Goal: Transaction & Acquisition: Purchase product/service

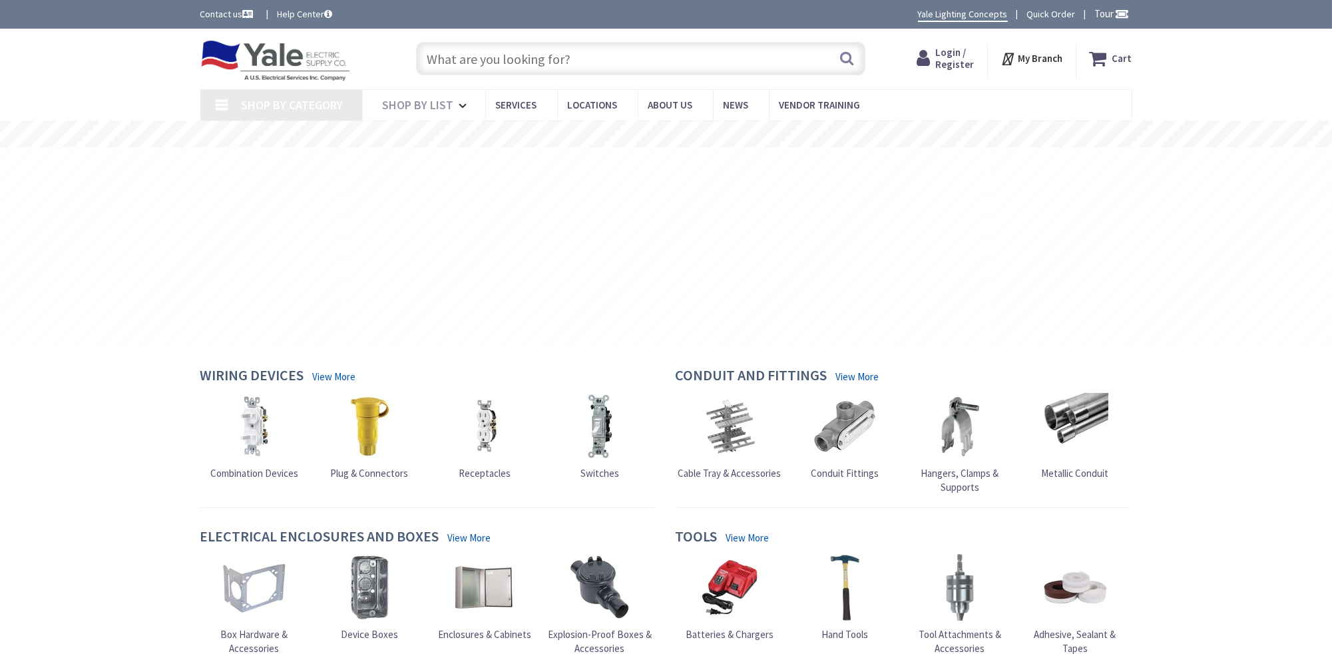
type input "[GEOGRAPHIC_DATA], [GEOGRAPHIC_DATA]"
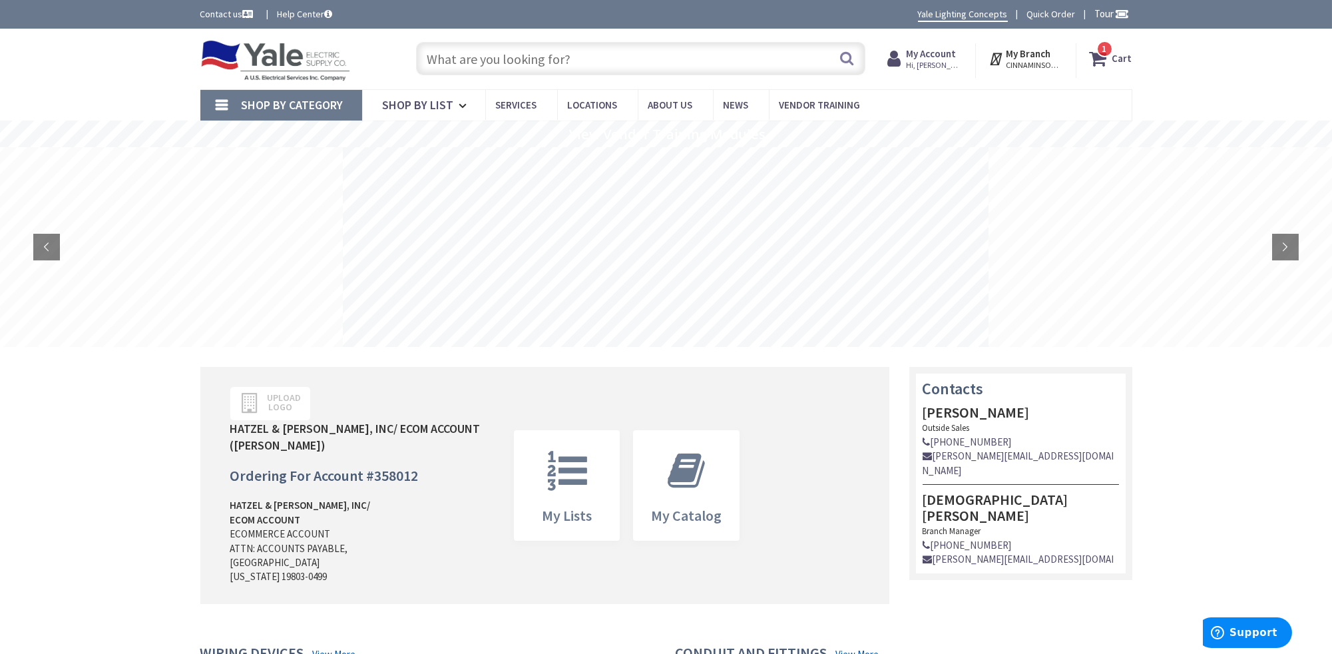
click at [1120, 58] on strong "Cart" at bounding box center [1123, 59] width 20 height 24
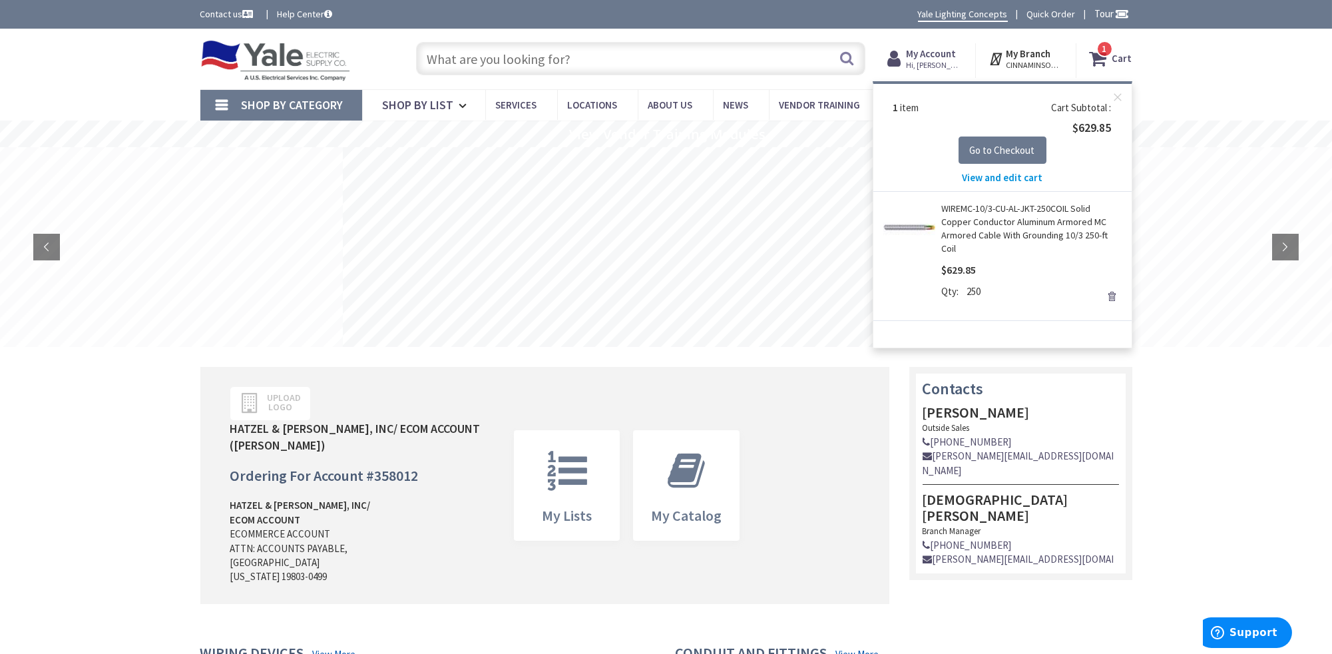
click at [1017, 178] on span "View and edit cart" at bounding box center [1002, 177] width 81 height 13
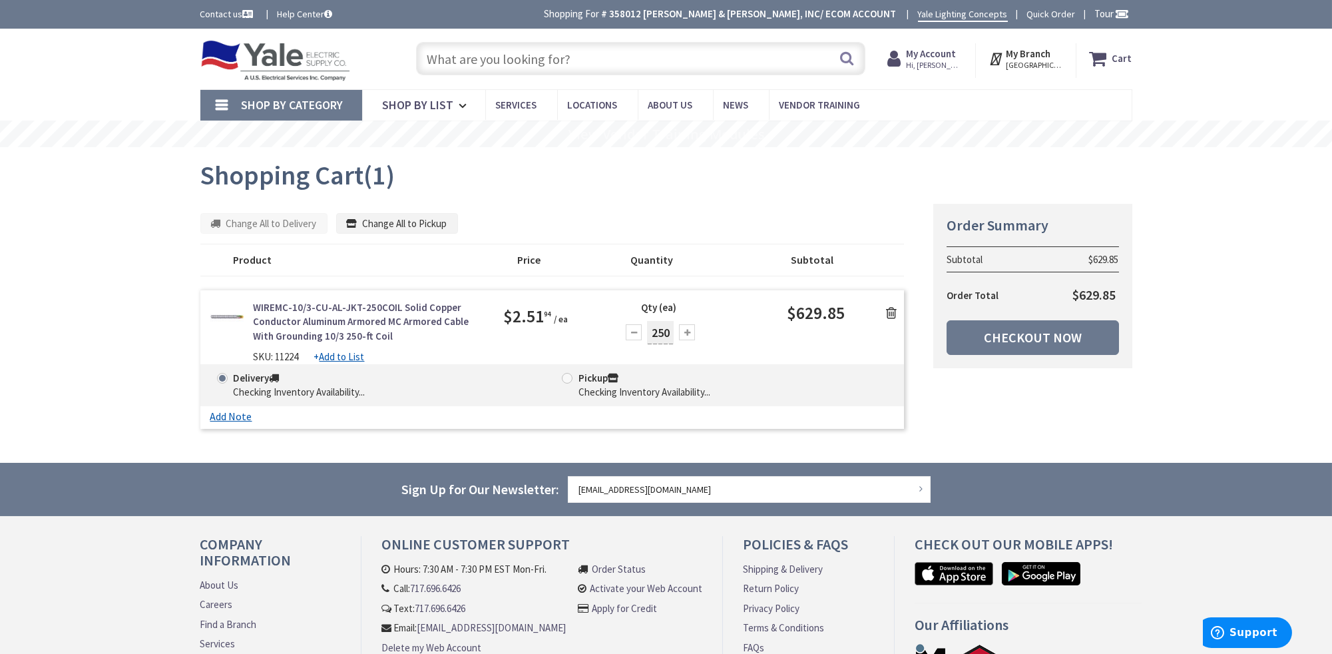
click at [889, 308] on icon at bounding box center [891, 312] width 11 height 13
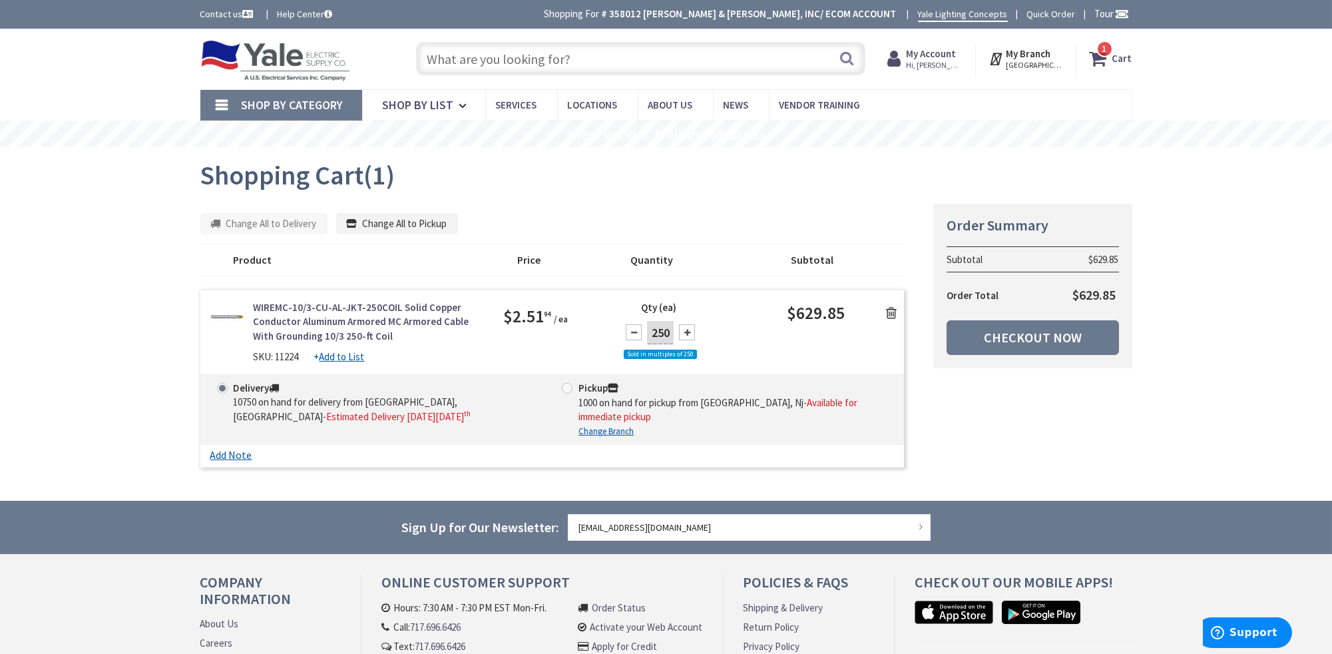
click at [892, 310] on icon at bounding box center [891, 312] width 11 height 13
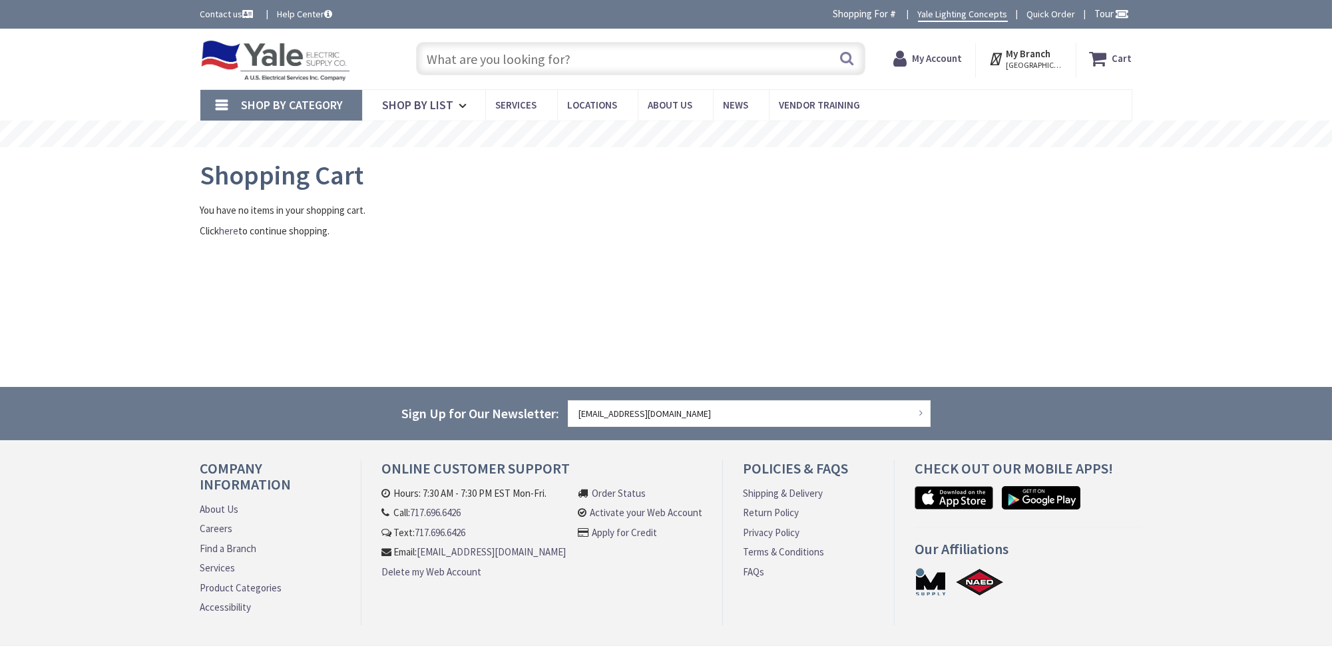
click at [544, 60] on input "text" at bounding box center [640, 58] width 449 height 33
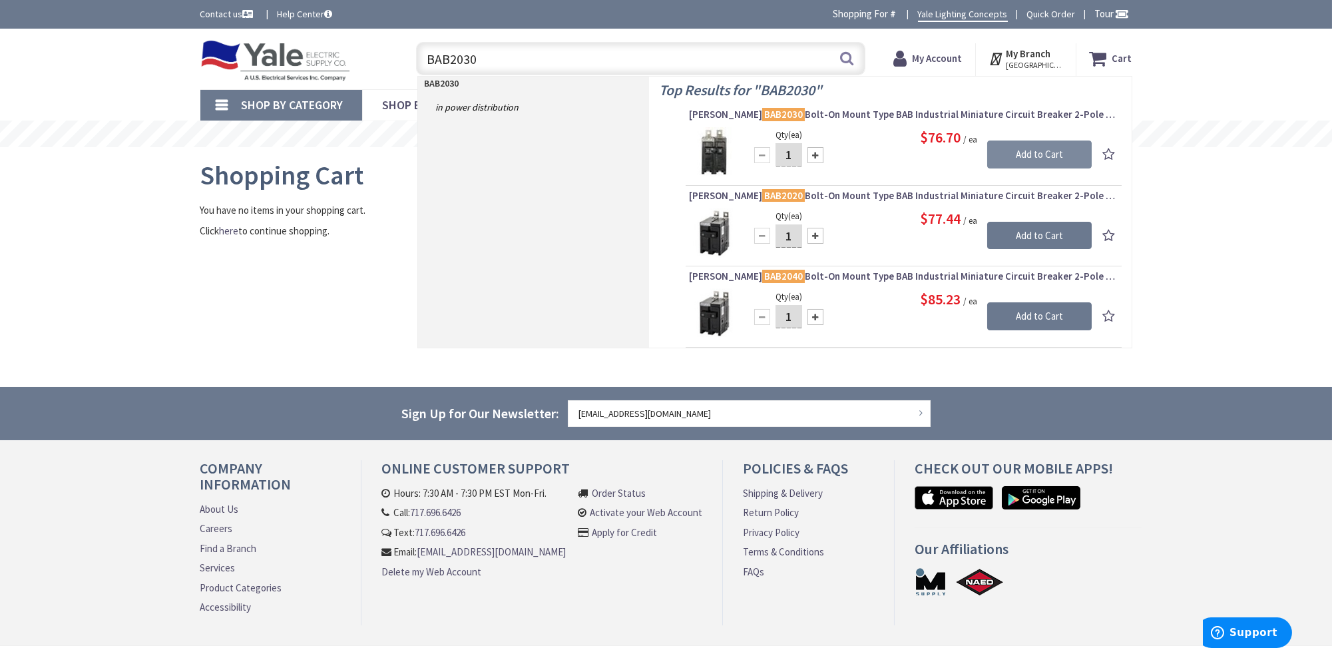
type input "BAB2030"
click at [1055, 156] on input "Add to Cart" at bounding box center [1039, 154] width 105 height 28
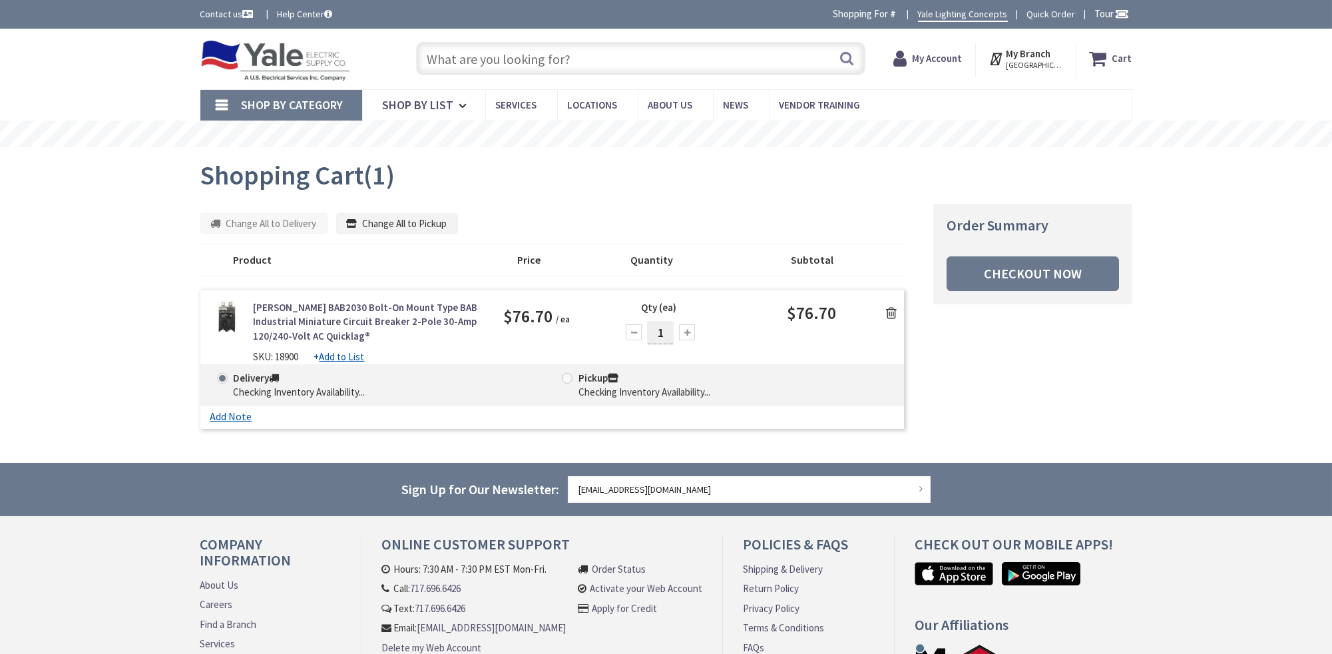
click at [495, 59] on input "text" at bounding box center [640, 58] width 449 height 33
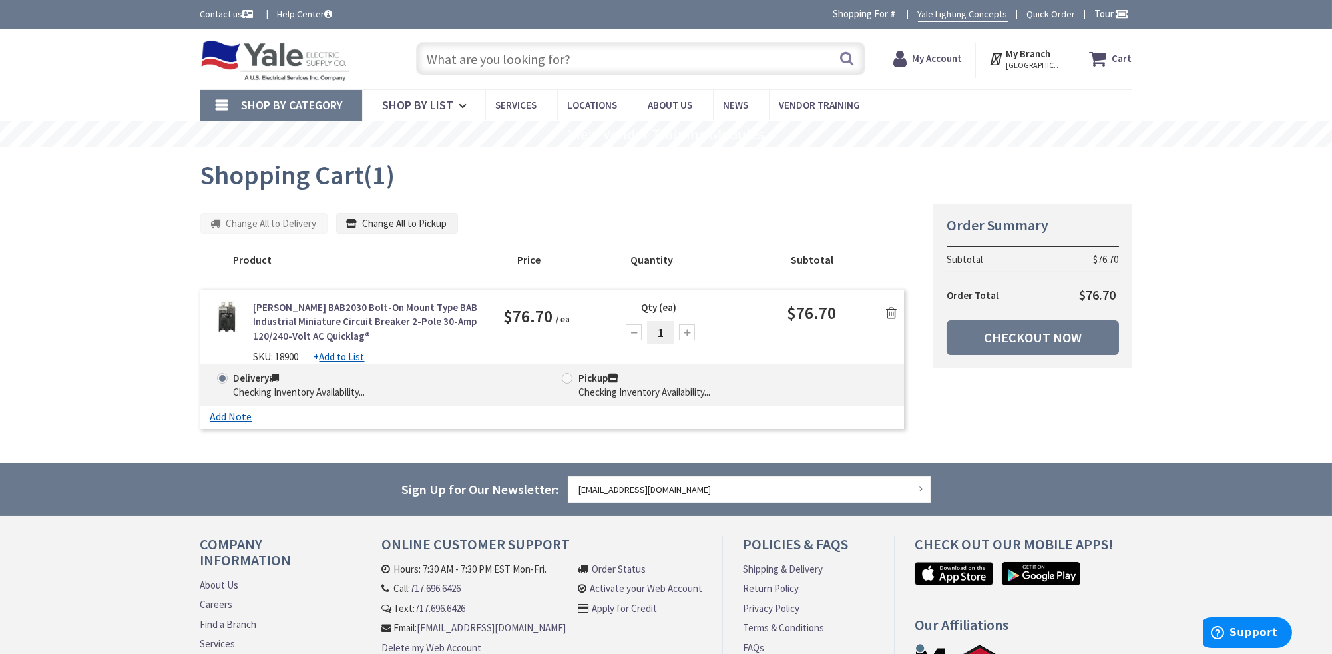
click at [495, 59] on input "text" at bounding box center [640, 58] width 449 height 33
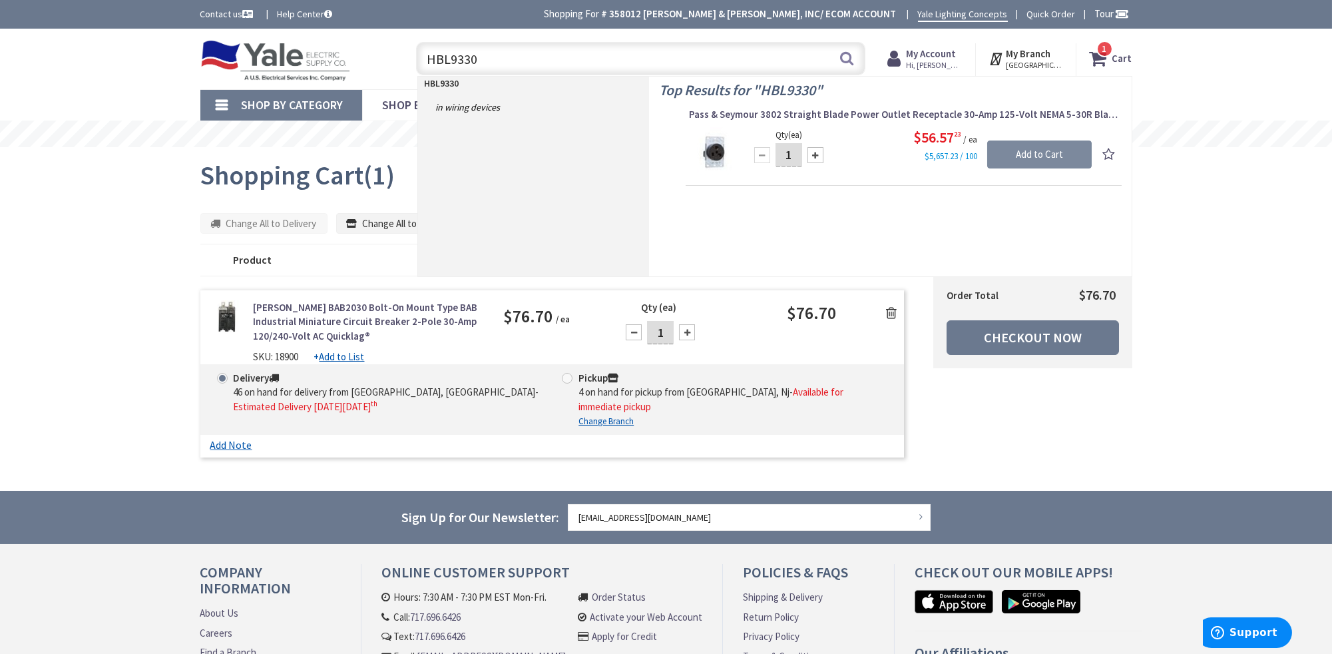
type input "HBL9330"
click at [1049, 152] on input "Add to Cart" at bounding box center [1039, 154] width 105 height 28
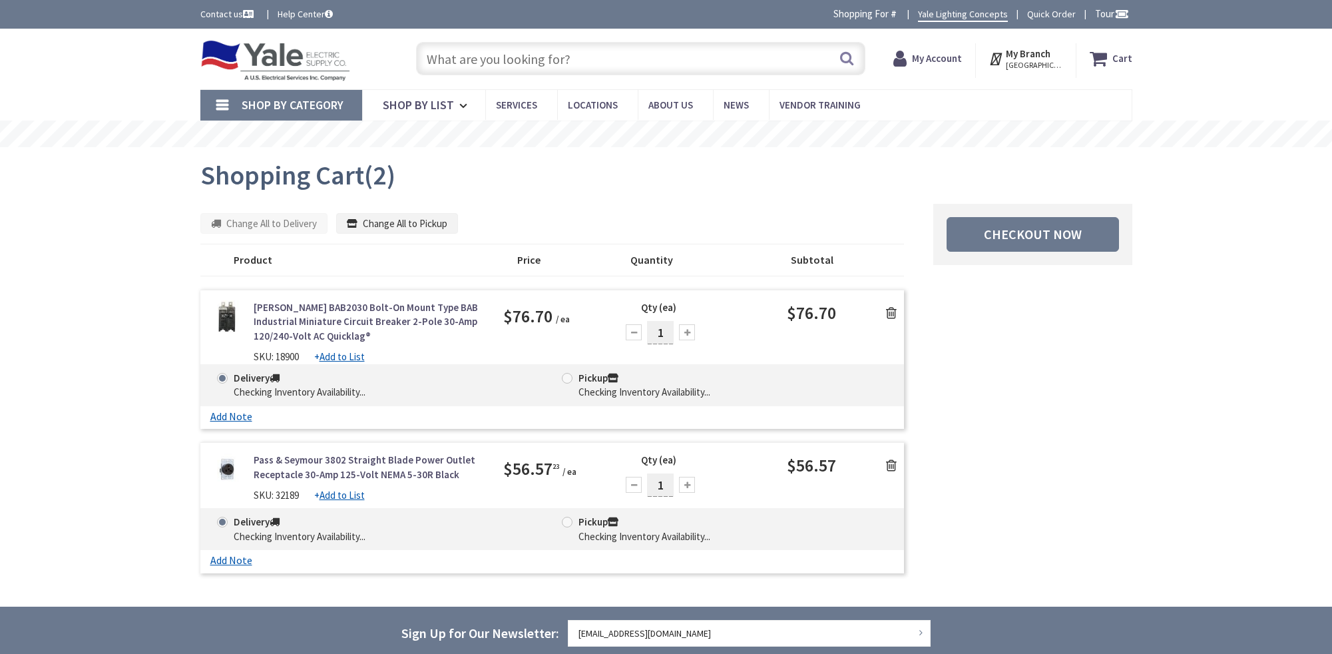
click at [489, 59] on div "Skip to Content Toggle Nav Search Cart My Branch" at bounding box center [666, 471] width 1332 height 884
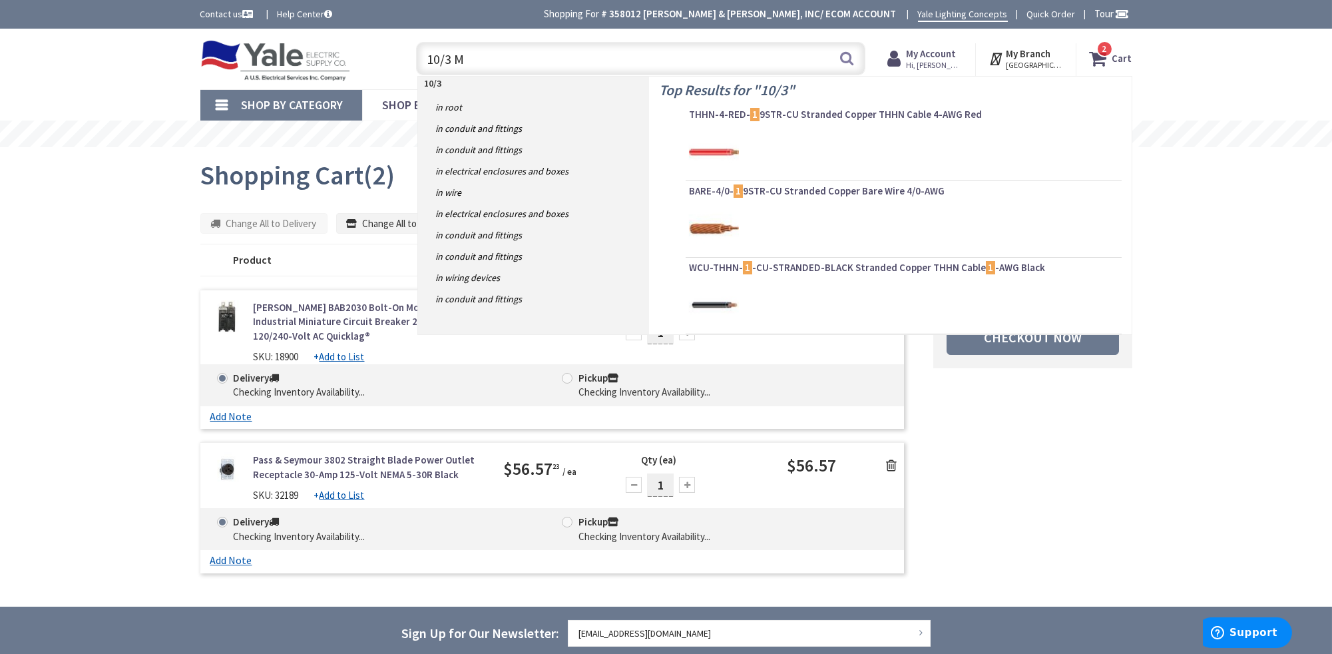
type input "10/3 MC"
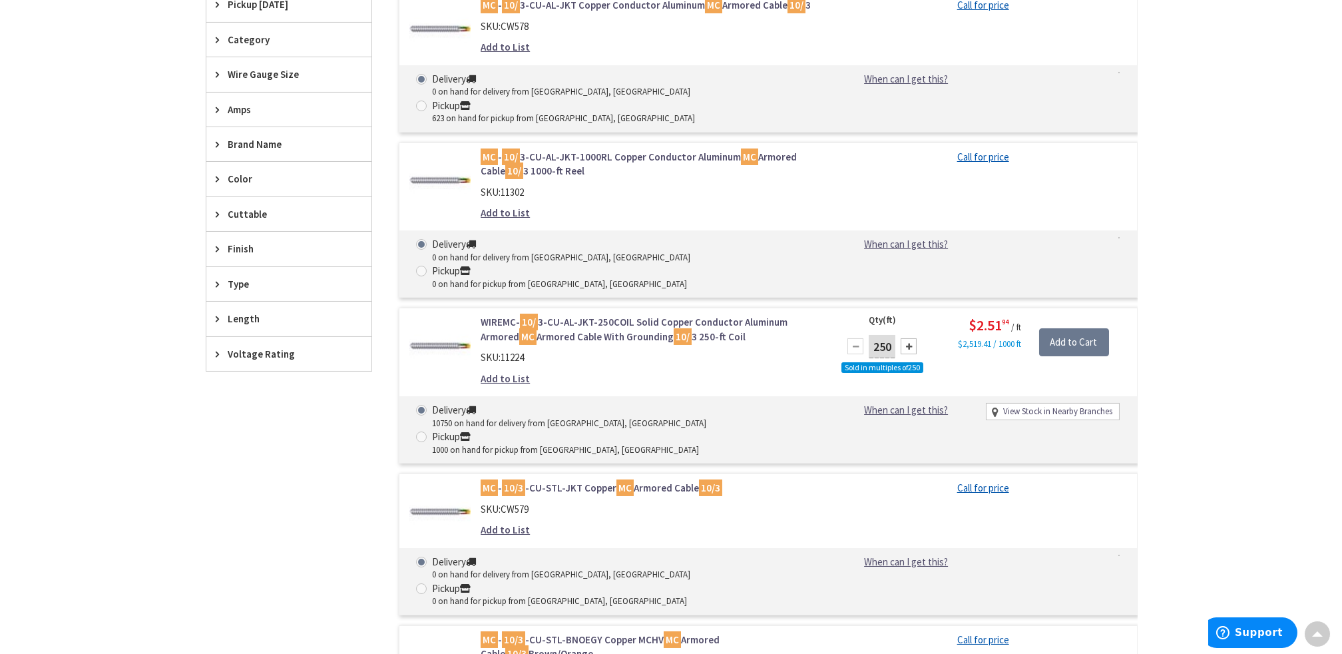
scroll to position [466, 0]
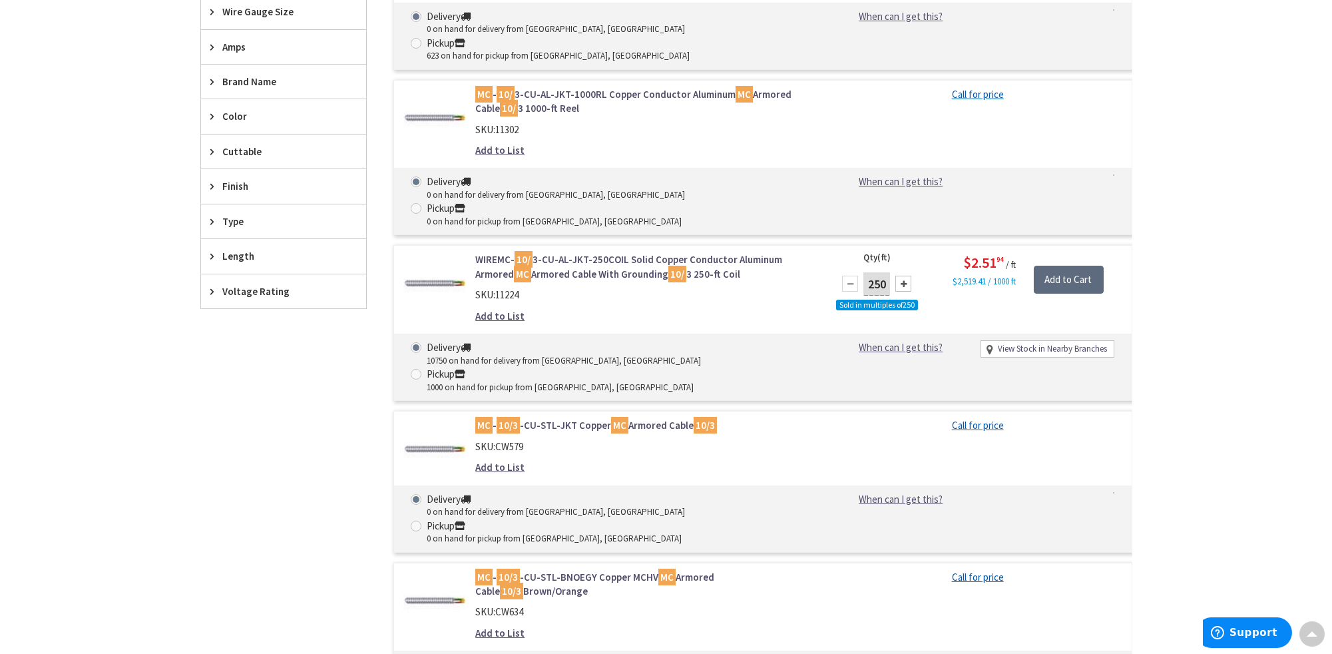
click at [1059, 266] on input "Add to Cart" at bounding box center [1069, 280] width 70 height 28
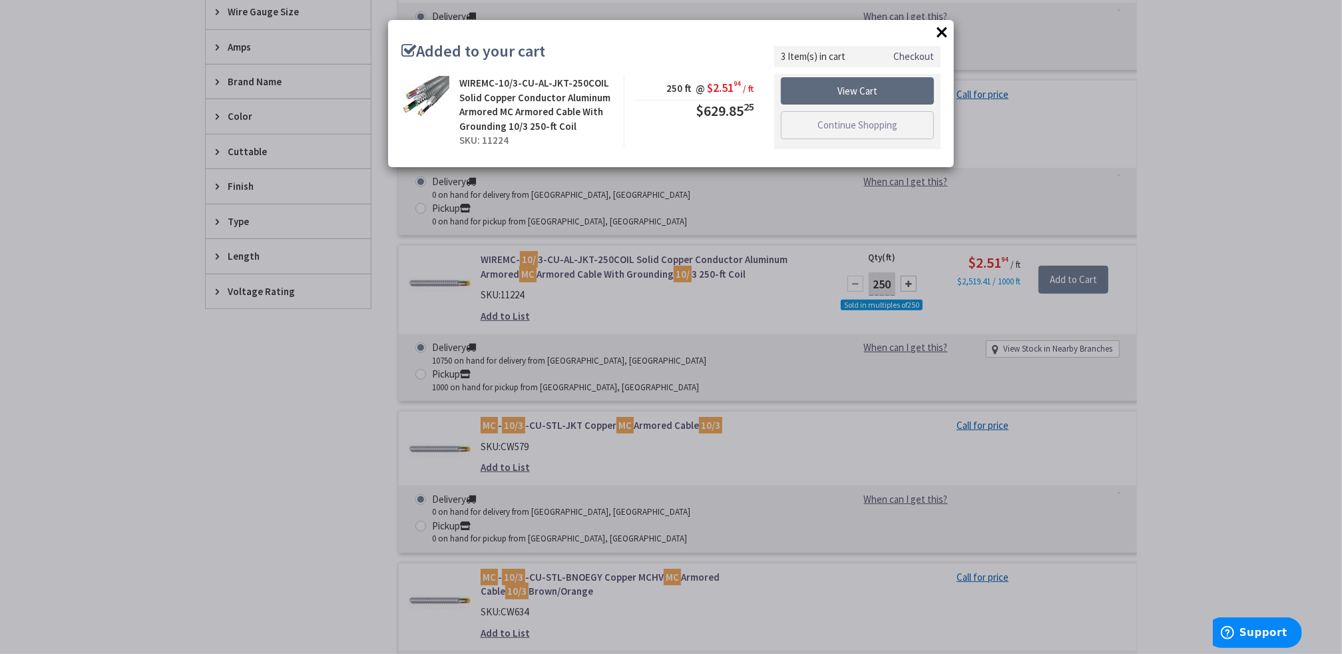
click at [853, 88] on link "View Cart" at bounding box center [857, 91] width 153 height 28
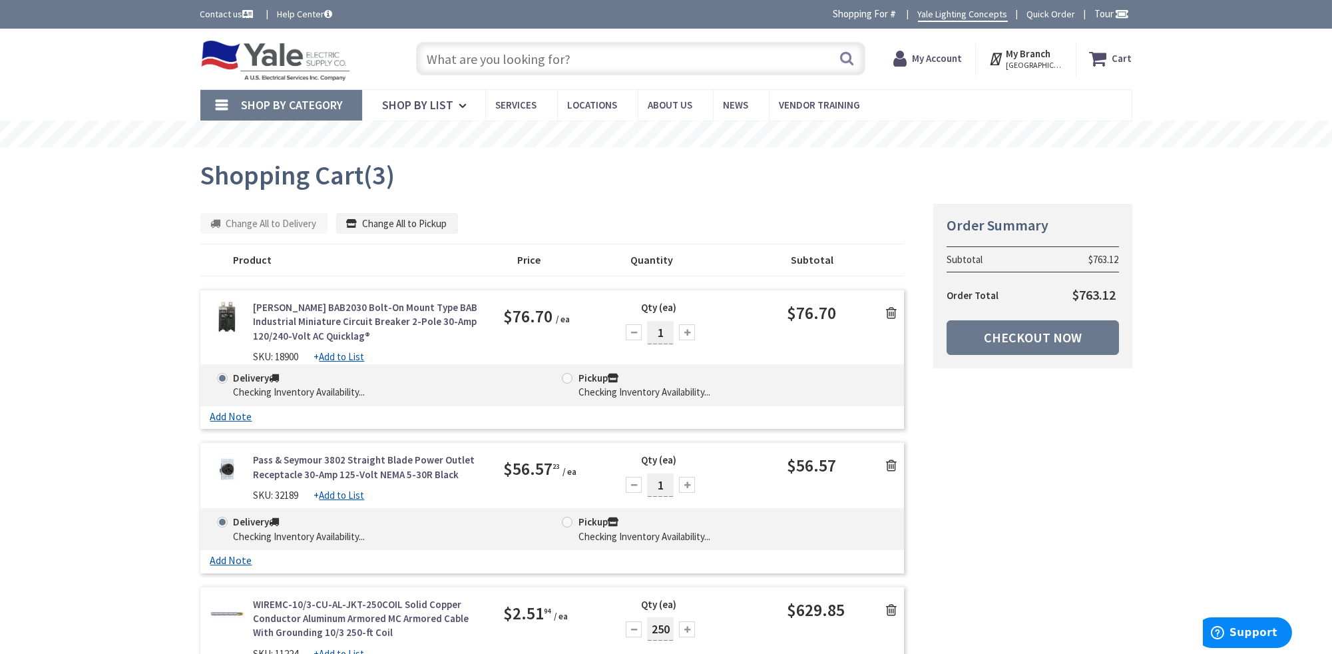
click at [536, 54] on input "text" at bounding box center [640, 58] width 449 height 33
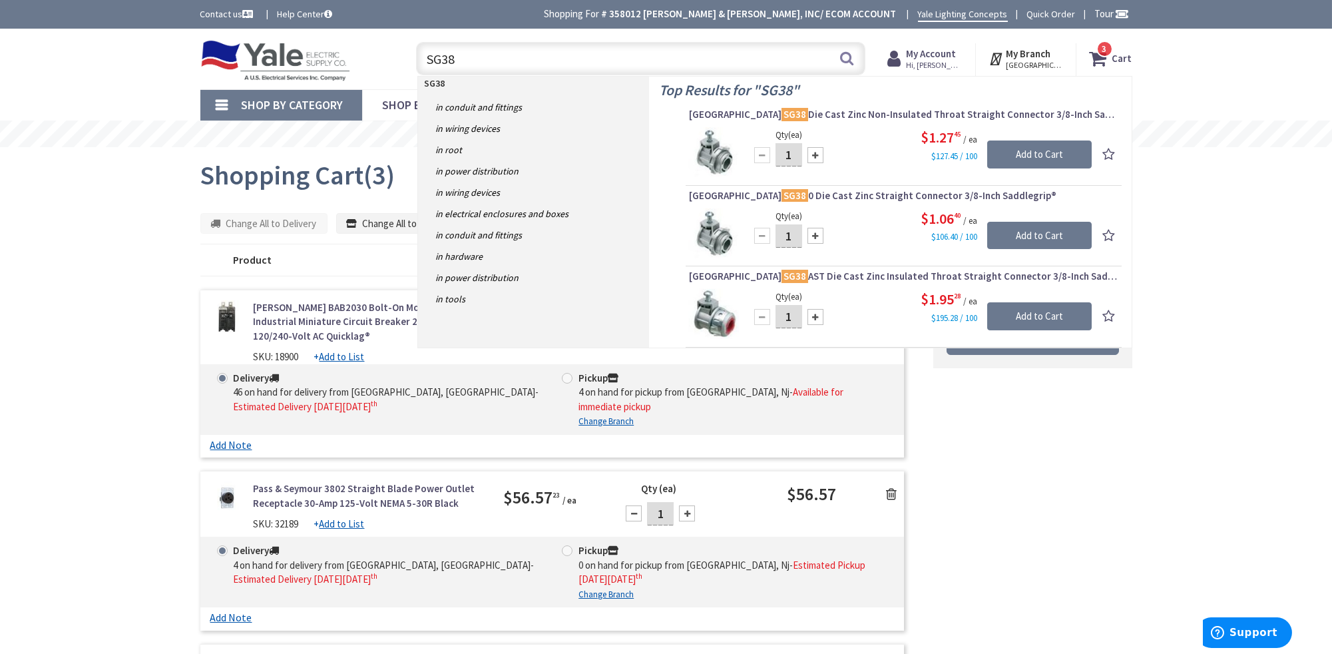
type input "SG38"
click at [1059, 152] on input "Add to Cart" at bounding box center [1039, 154] width 105 height 28
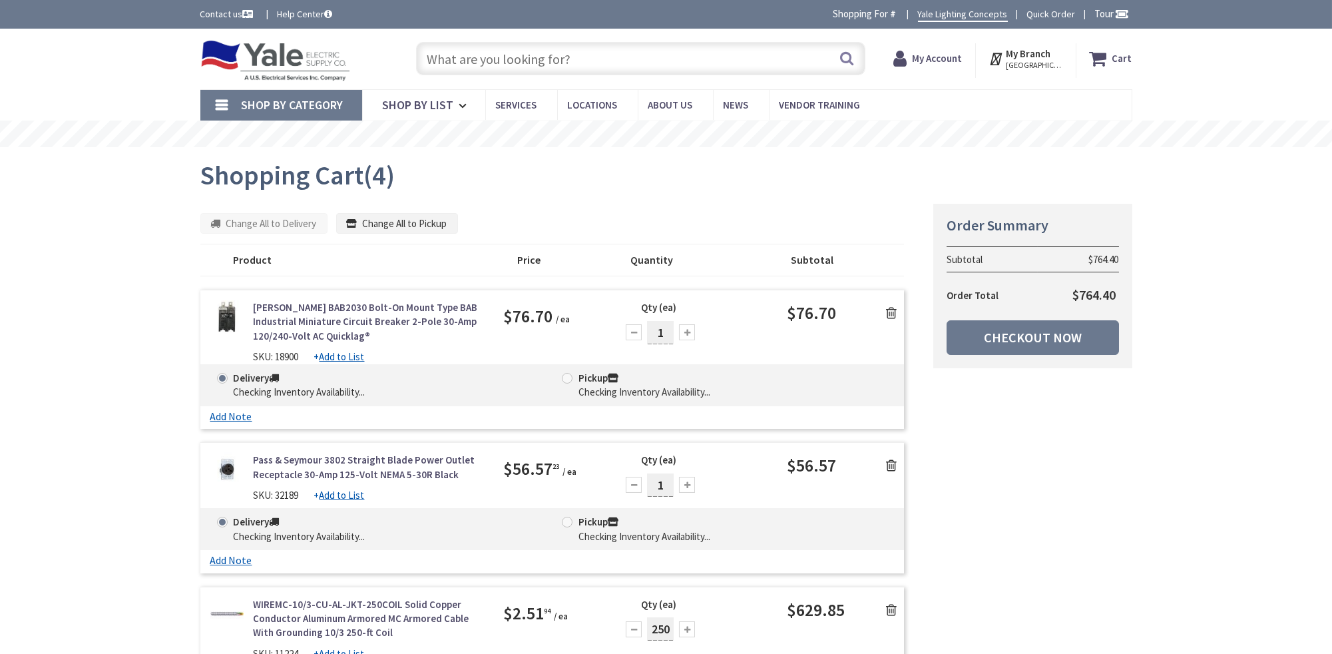
click at [471, 56] on input "text" at bounding box center [640, 58] width 449 height 33
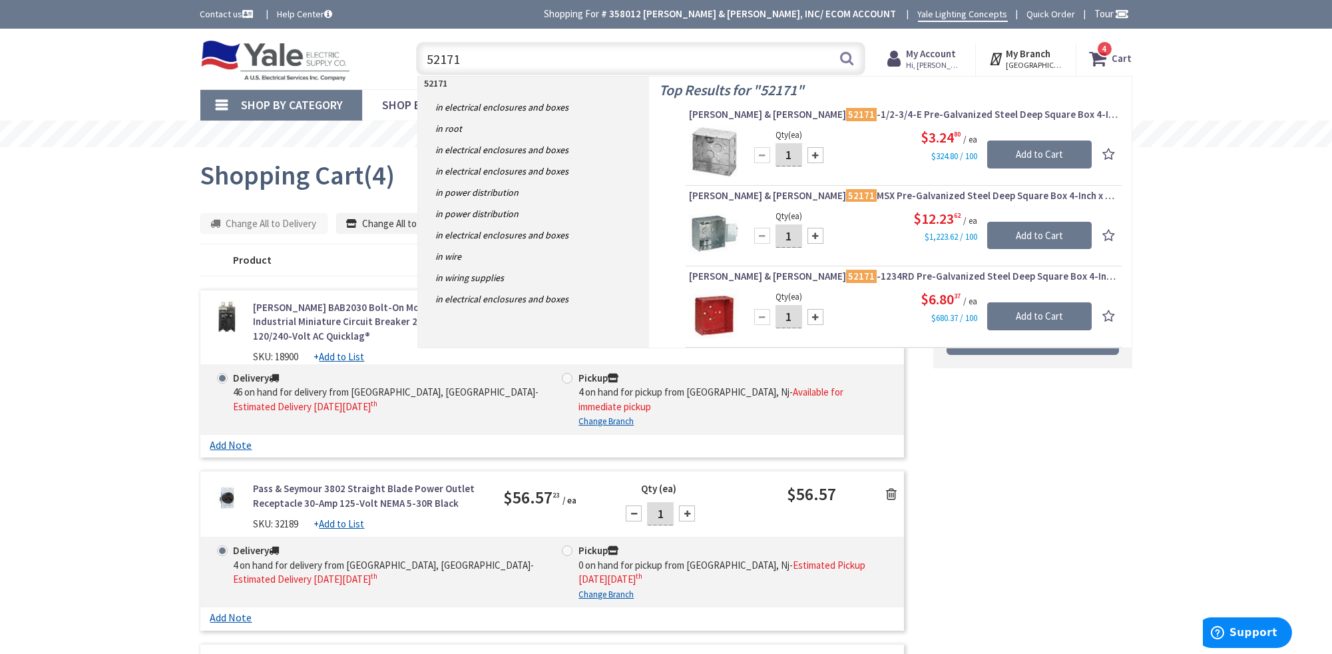
type input "52171"
click at [1076, 151] on input "Add to Cart" at bounding box center [1039, 154] width 105 height 28
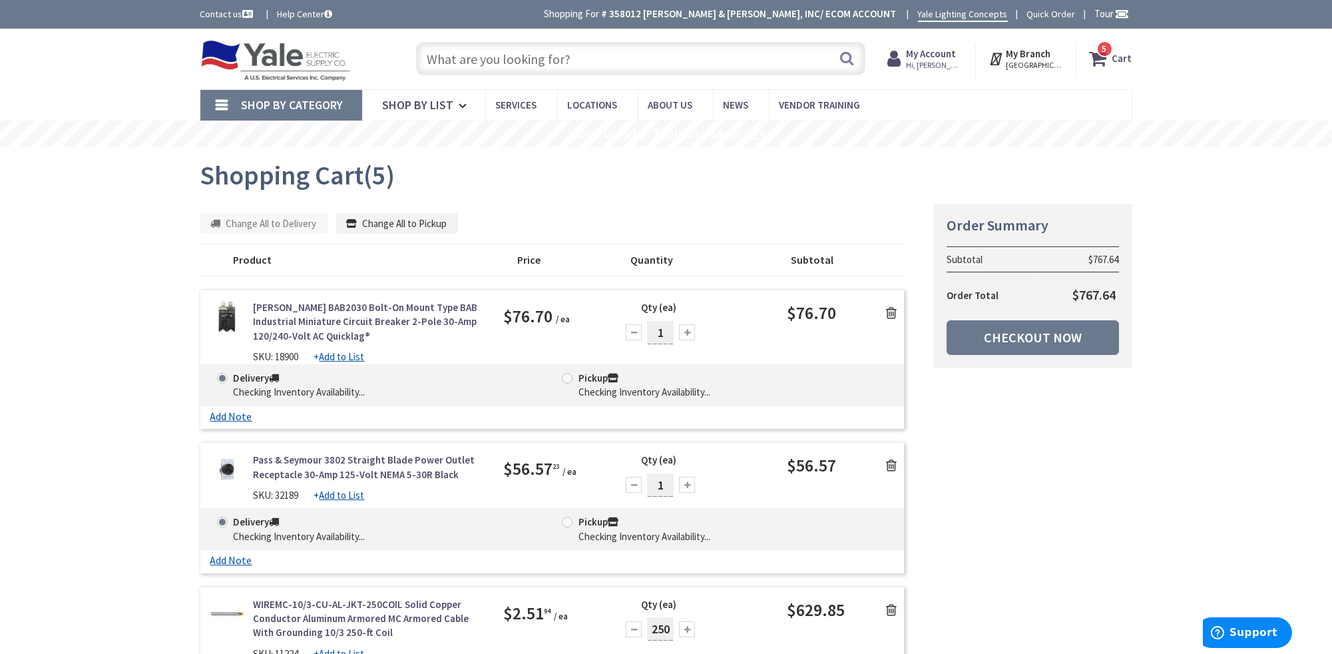
click at [493, 64] on input "text" at bounding box center [640, 58] width 449 height 33
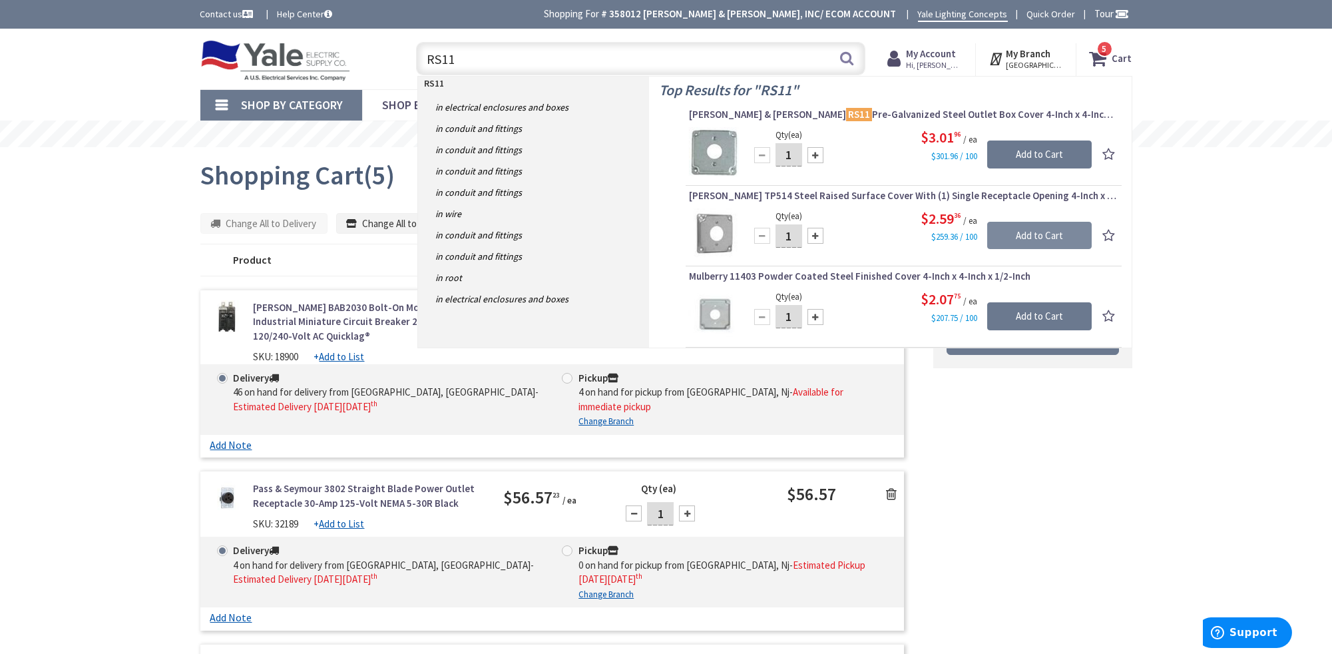
type input "RS11"
click at [1034, 233] on input "Add to Cart" at bounding box center [1039, 236] width 105 height 28
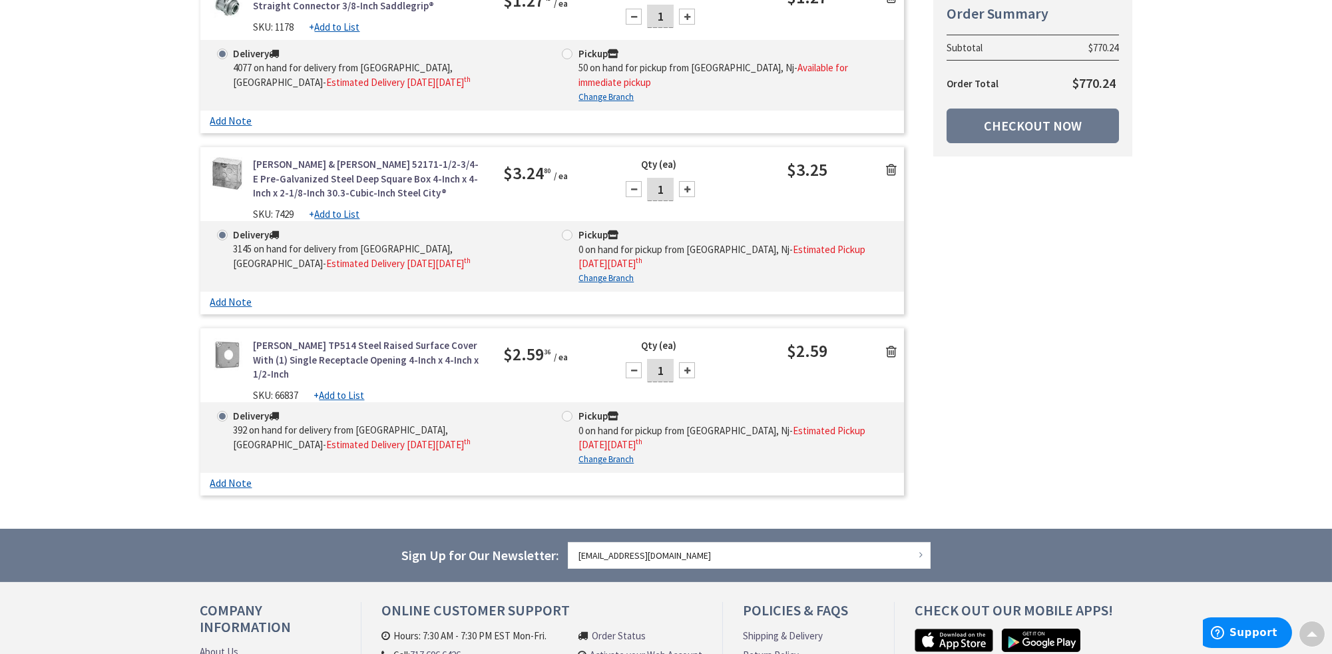
click at [888, 345] on icon at bounding box center [891, 351] width 11 height 13
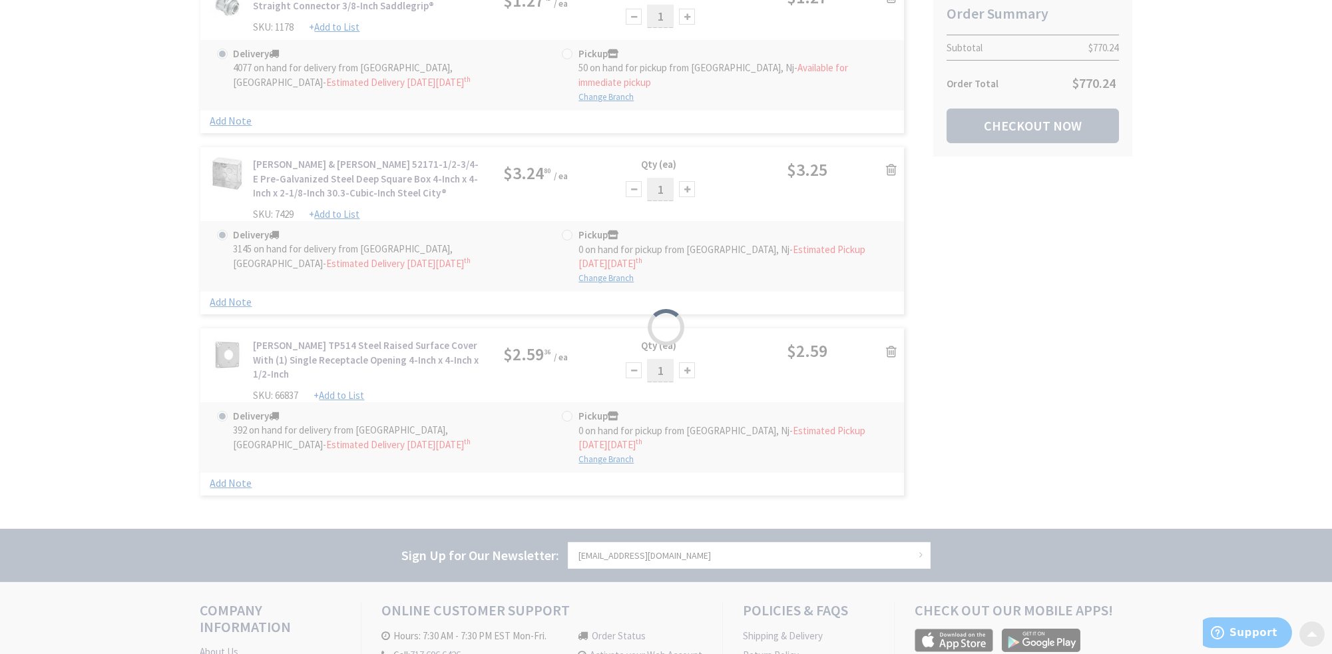
scroll to position [819, 0]
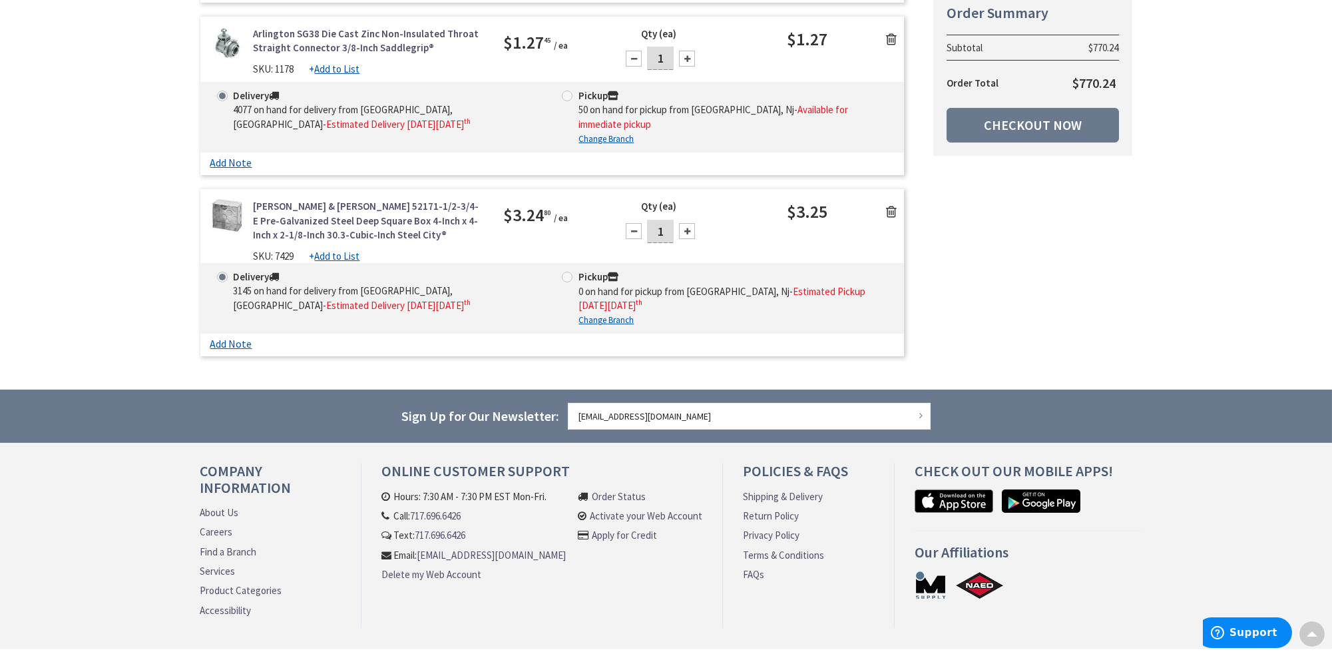
click at [892, 205] on icon at bounding box center [891, 211] width 11 height 13
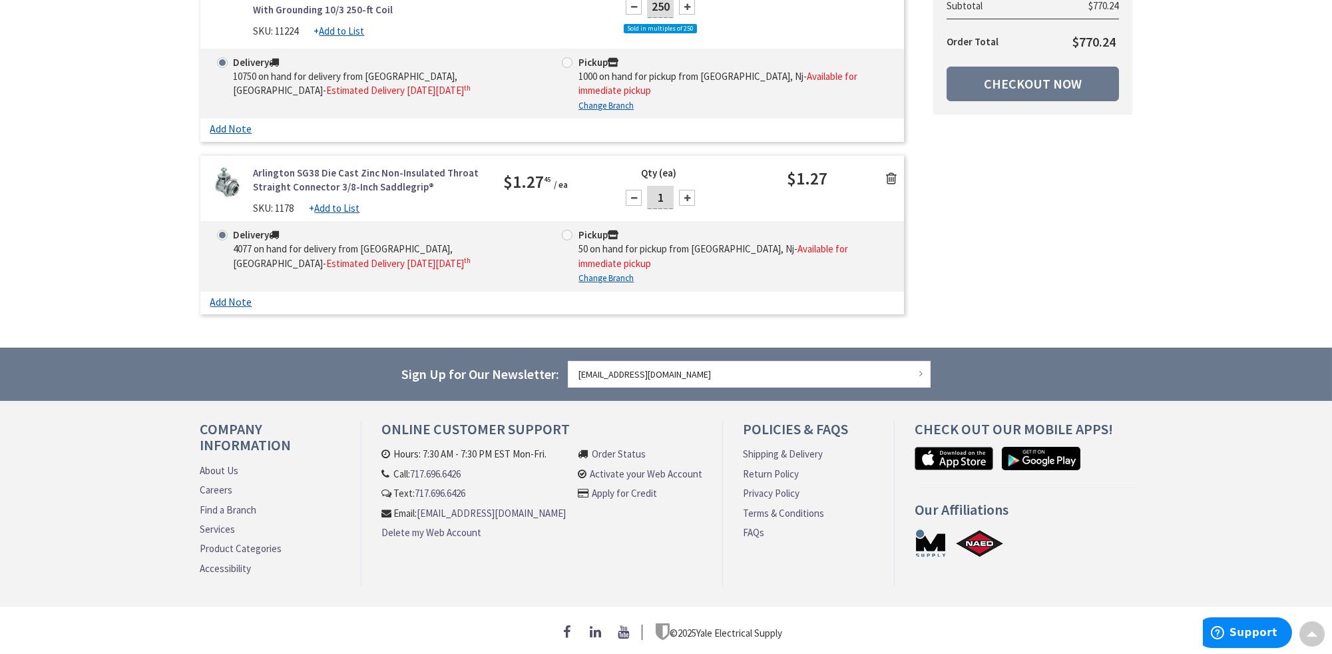
scroll to position [639, 0]
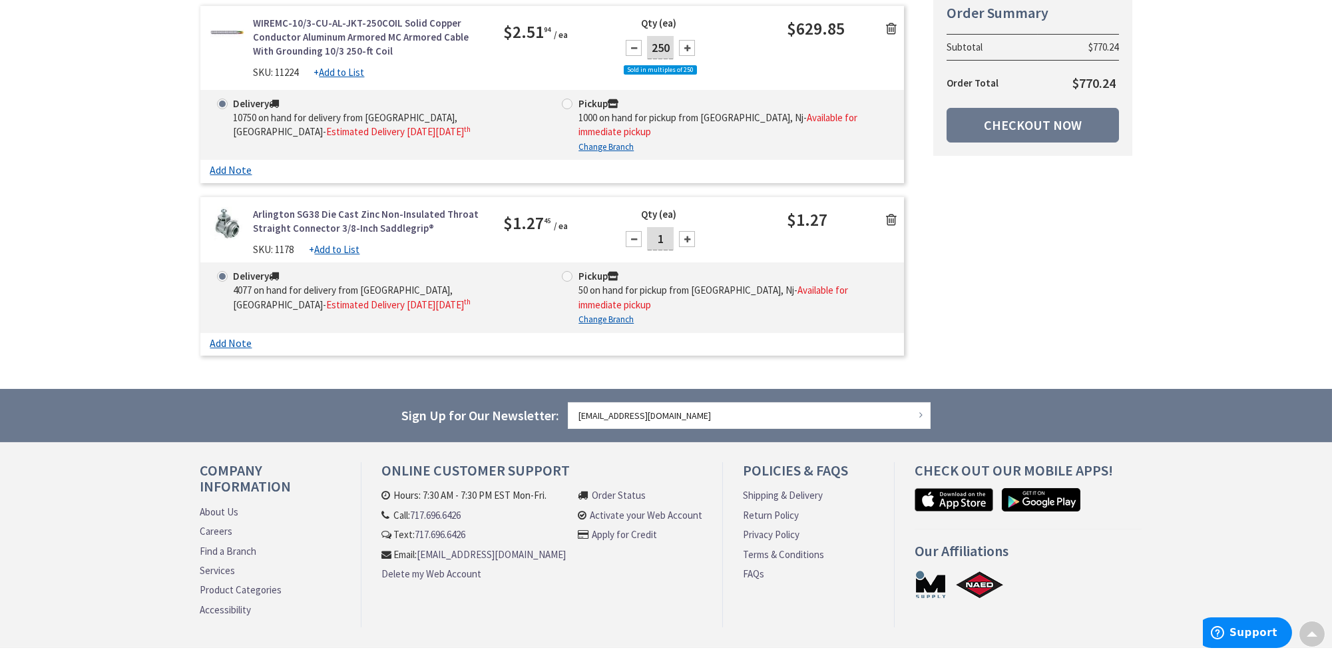
click at [890, 213] on icon at bounding box center [891, 219] width 11 height 13
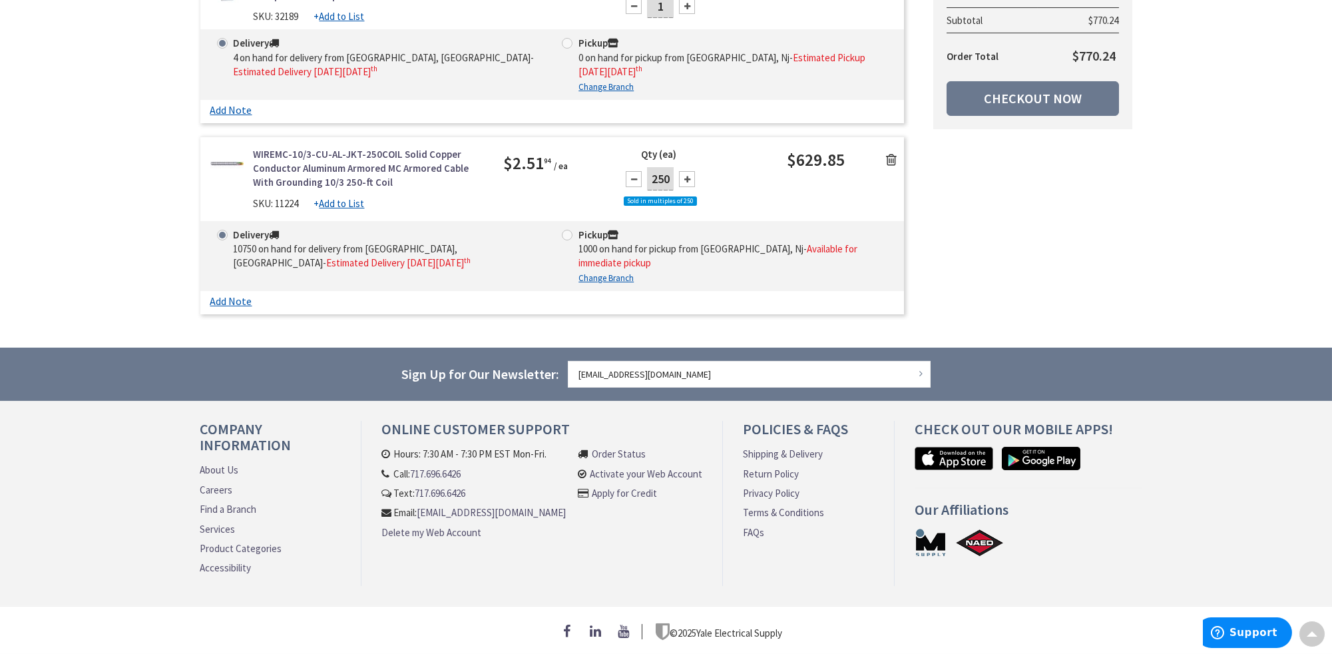
scroll to position [480, 0]
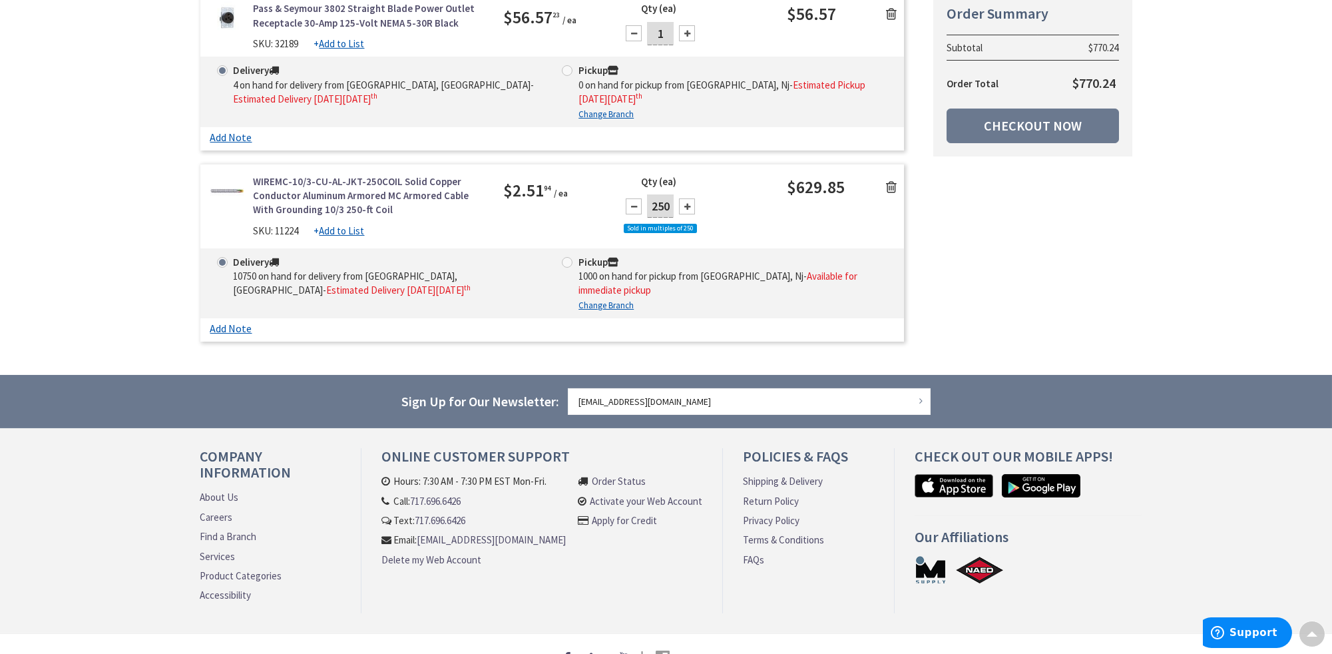
click at [892, 180] on icon at bounding box center [891, 186] width 11 height 13
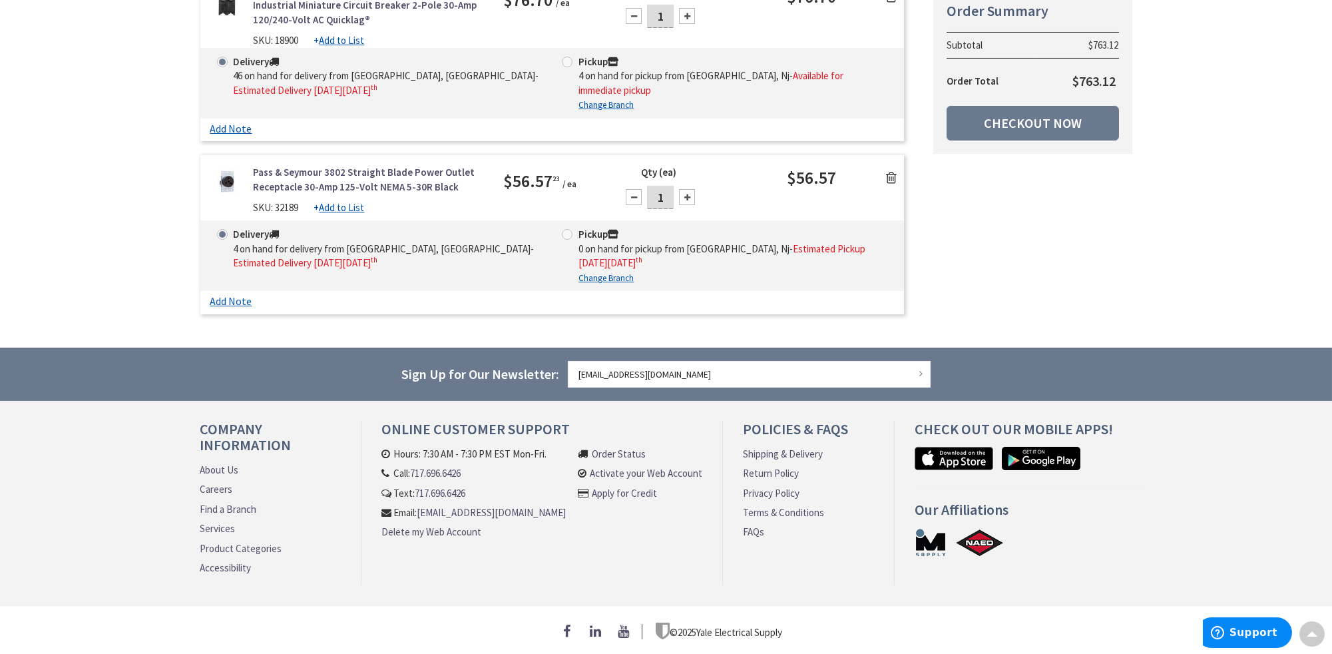
scroll to position [304, 0]
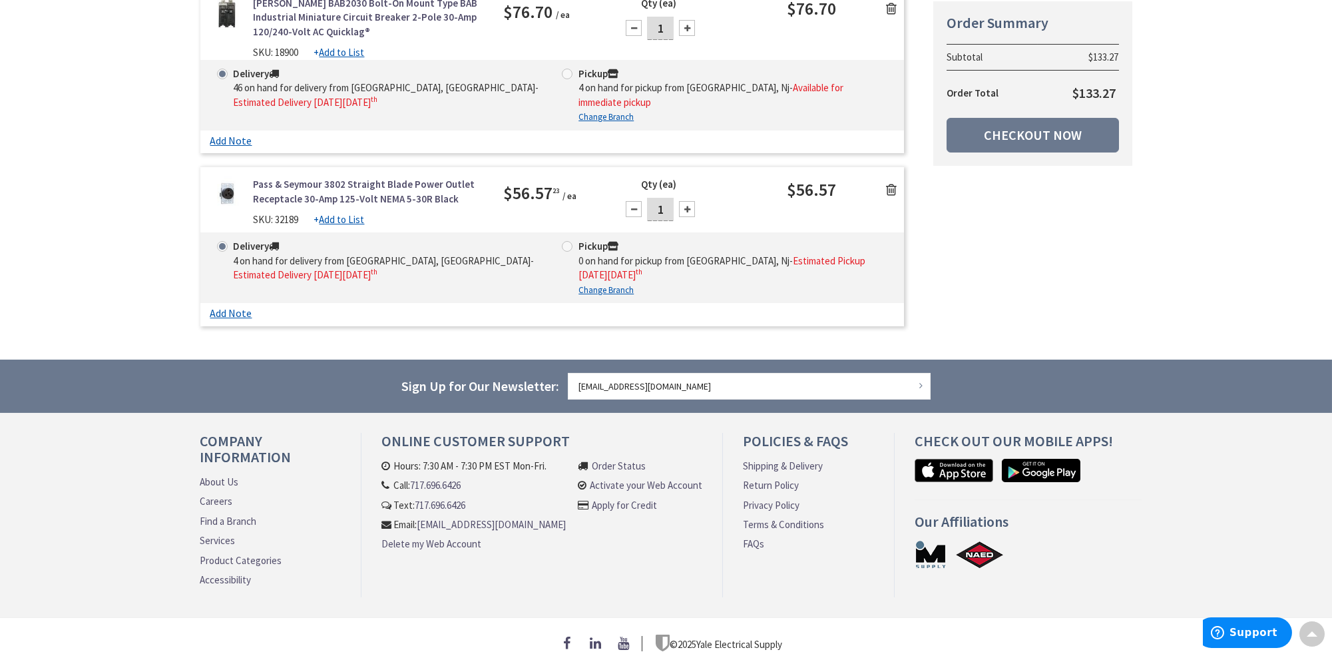
click at [892, 179] on link at bounding box center [891, 189] width 25 height 20
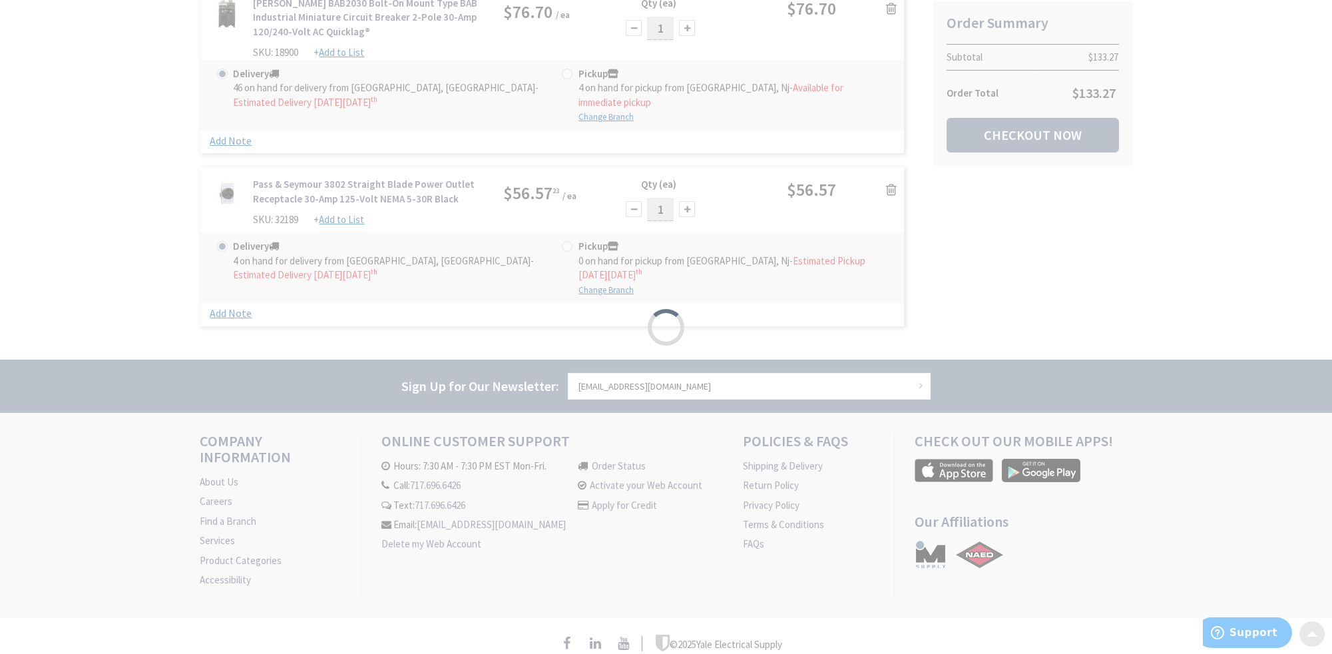
scroll to position [132, 0]
